Goal: Check status: Check status

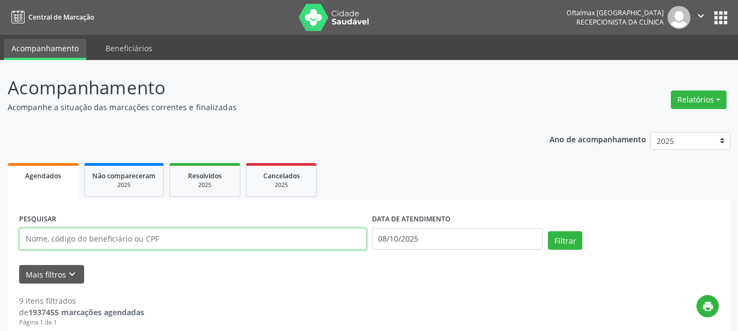
click at [89, 245] on input "text" at bounding box center [192, 239] width 347 height 22
type input "[PERSON_NAME]"
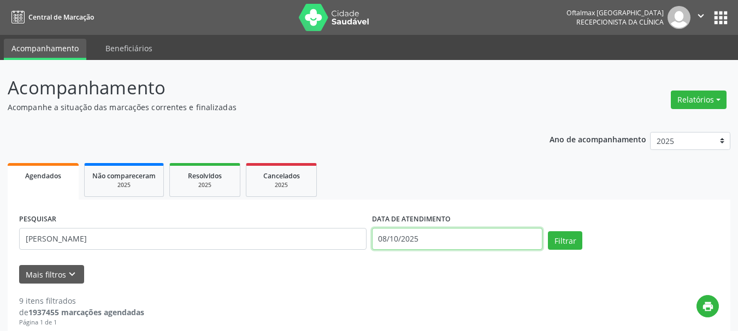
click at [434, 238] on input "08/10/2025" at bounding box center [457, 239] width 171 height 22
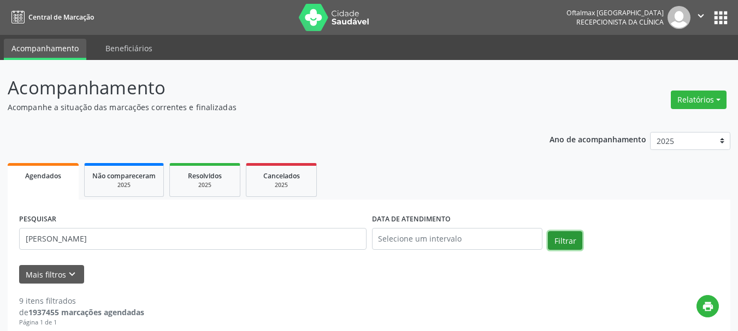
click at [567, 236] on button "Filtrar" at bounding box center [565, 241] width 34 height 19
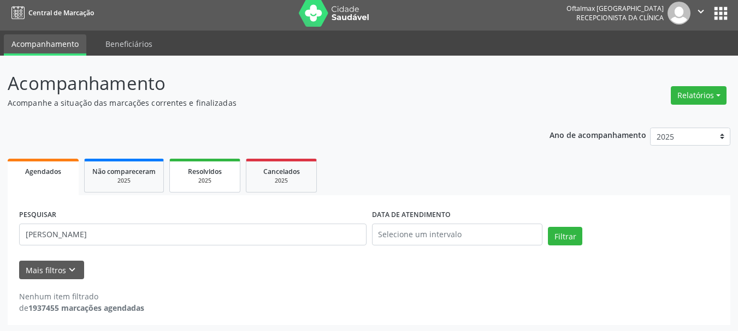
scroll to position [6, 0]
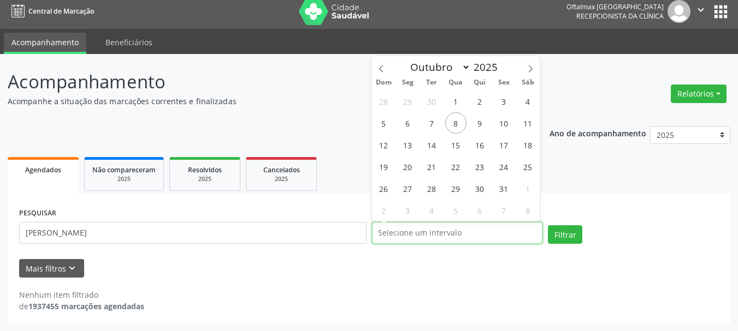
click at [403, 234] on input "text" at bounding box center [457, 233] width 171 height 22
click at [477, 123] on span "9" at bounding box center [479, 122] width 21 height 21
type input "09/10/2025"
click at [478, 126] on span "9" at bounding box center [479, 122] width 21 height 21
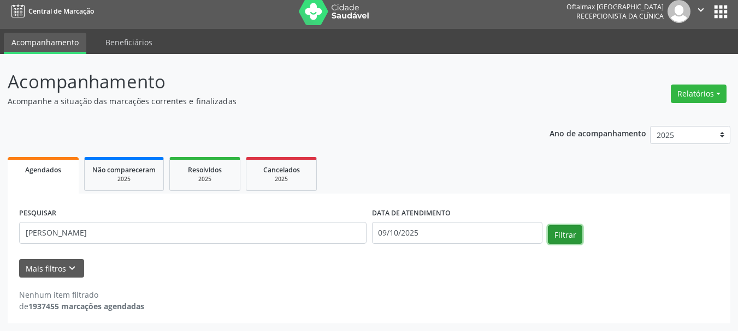
click at [560, 236] on button "Filtrar" at bounding box center [565, 234] width 34 height 19
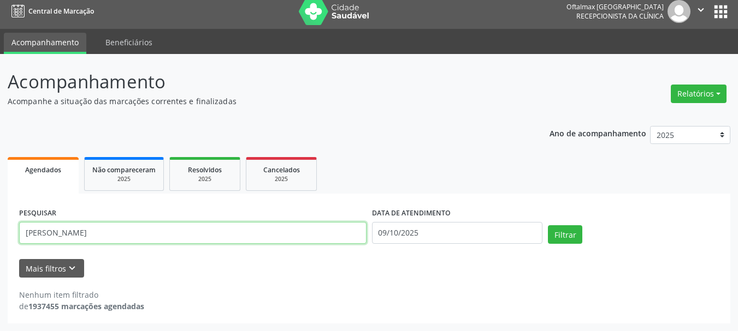
click at [142, 229] on input "[PERSON_NAME]" at bounding box center [192, 233] width 347 height 22
type input "R"
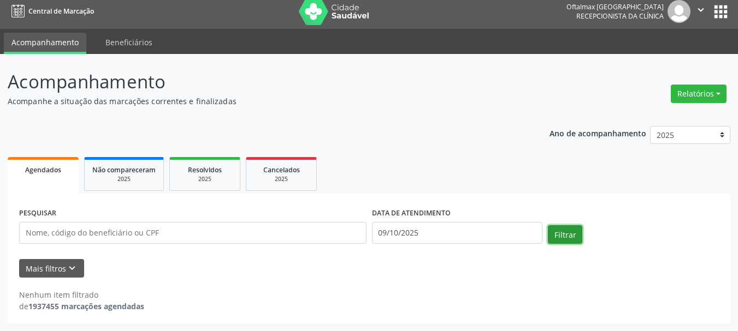
click at [566, 230] on button "Filtrar" at bounding box center [565, 234] width 34 height 19
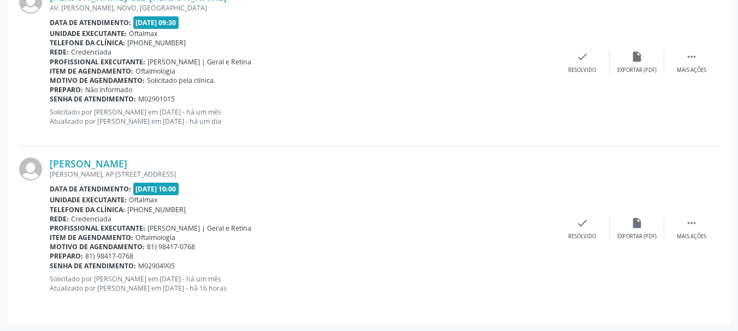
scroll to position [854, 0]
